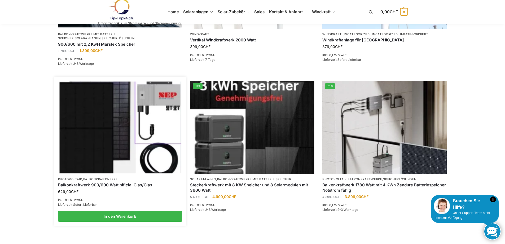
scroll to position [371, 0]
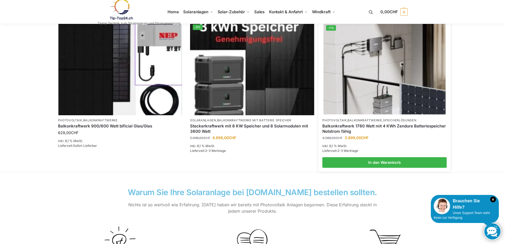
click at [403, 120] on link "Speicherlösungen" at bounding box center [399, 120] width 33 height 4
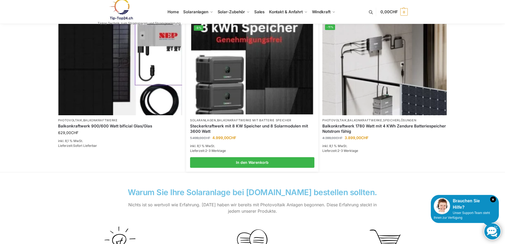
click at [233, 125] on link "Steckerkraftwerk mit 8 KW Speicher und 8 Solarmodulen mit 3600 Watt" at bounding box center [252, 128] width 124 height 10
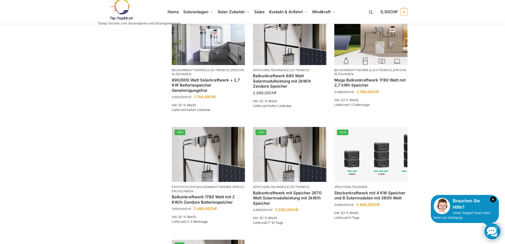
scroll to position [186, 0]
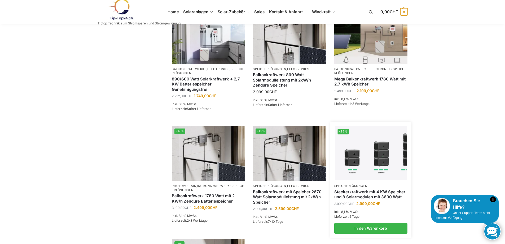
click at [381, 190] on link "Steckerkraftwerk mit 4 KW Speicher und 8 Solarmodulen mit 3600 Watt" at bounding box center [371, 194] width 73 height 10
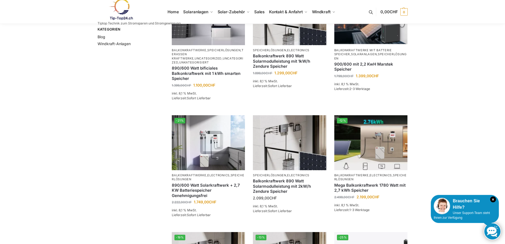
scroll to position [0, 0]
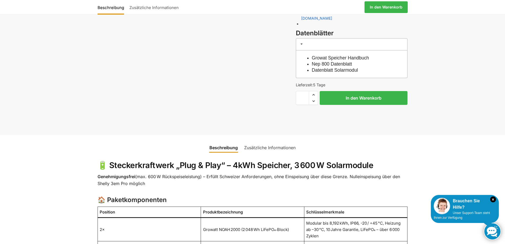
scroll to position [292, 0]
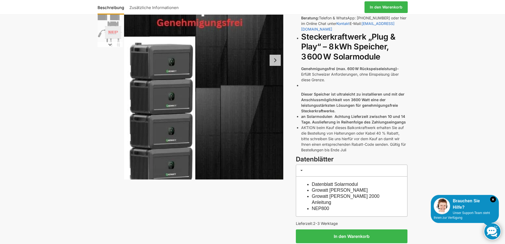
scroll to position [106, 0]
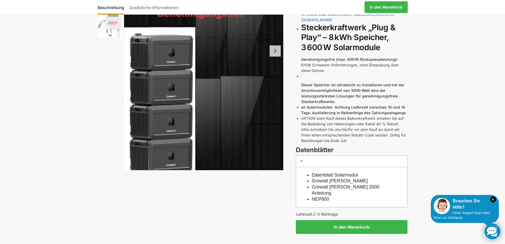
click at [340, 178] on link "Growatt Noah Datenblatt" at bounding box center [340, 180] width 56 height 5
